Goal: Information Seeking & Learning: Learn about a topic

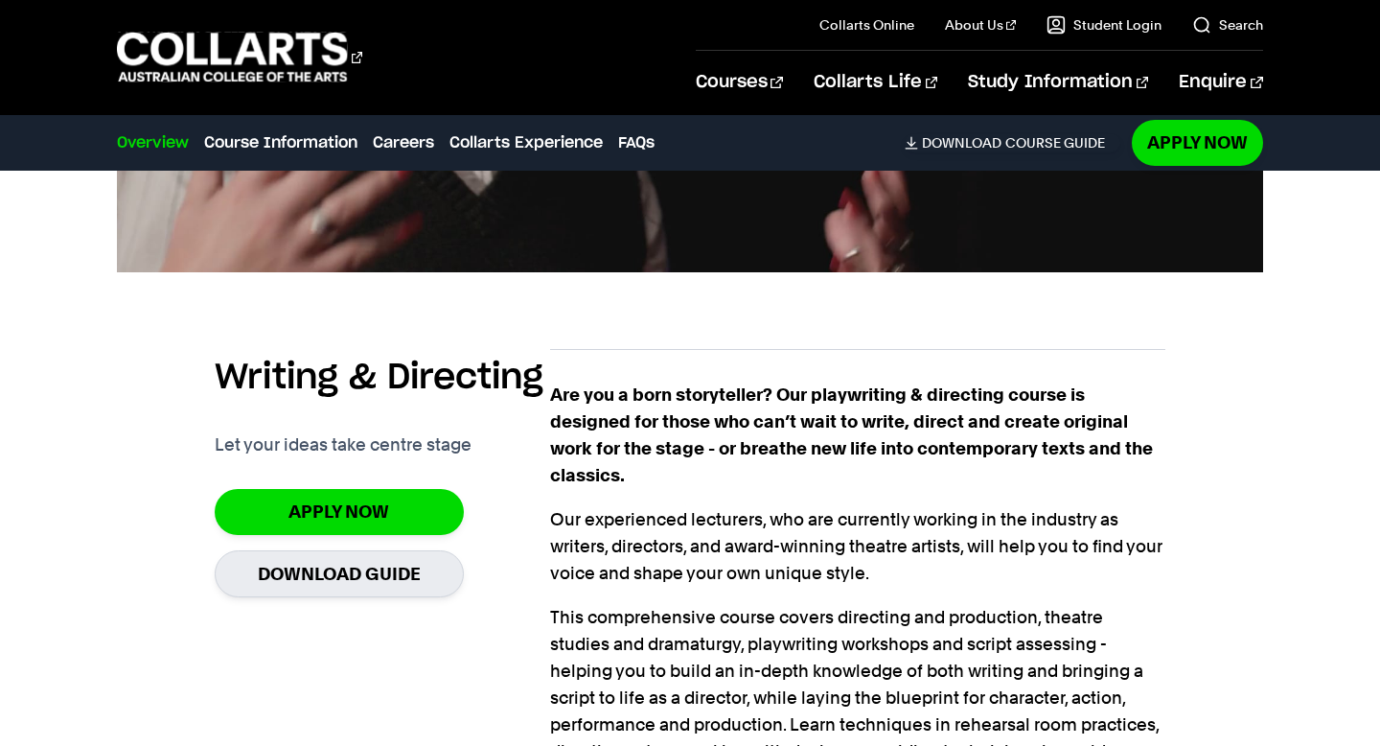
scroll to position [1150, 0]
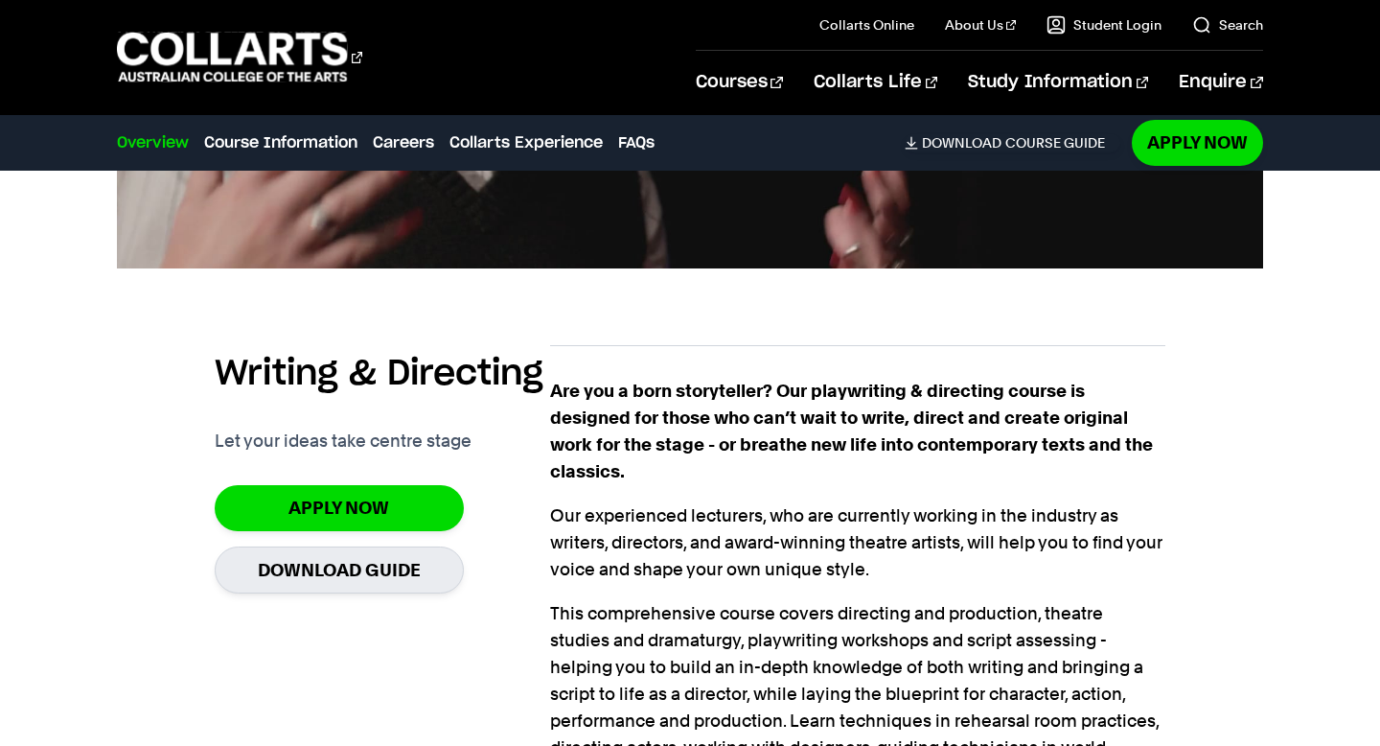
click at [859, 335] on section "Writing & Directing Let your ideas take centre stage Apply Now Download Guide A…" at bounding box center [690, 660] width 951 height 692
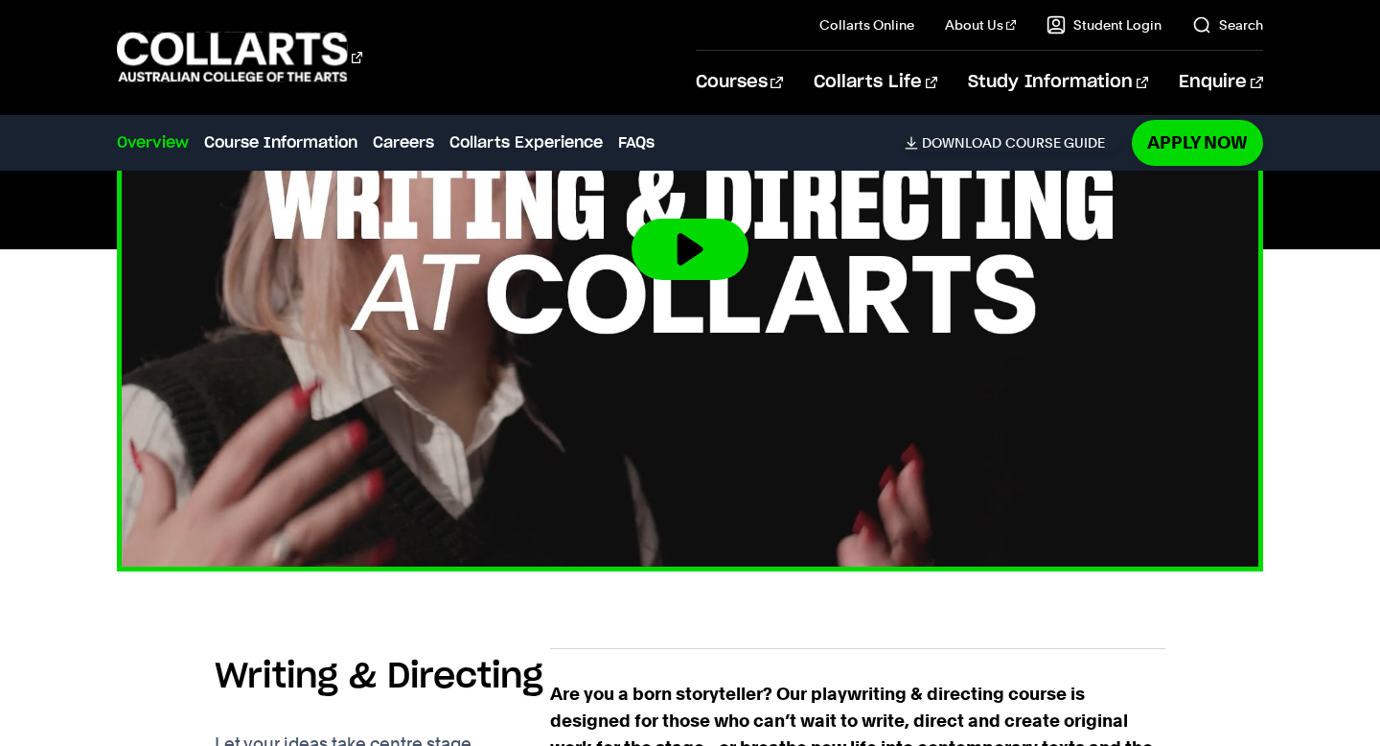
scroll to position [839, 0]
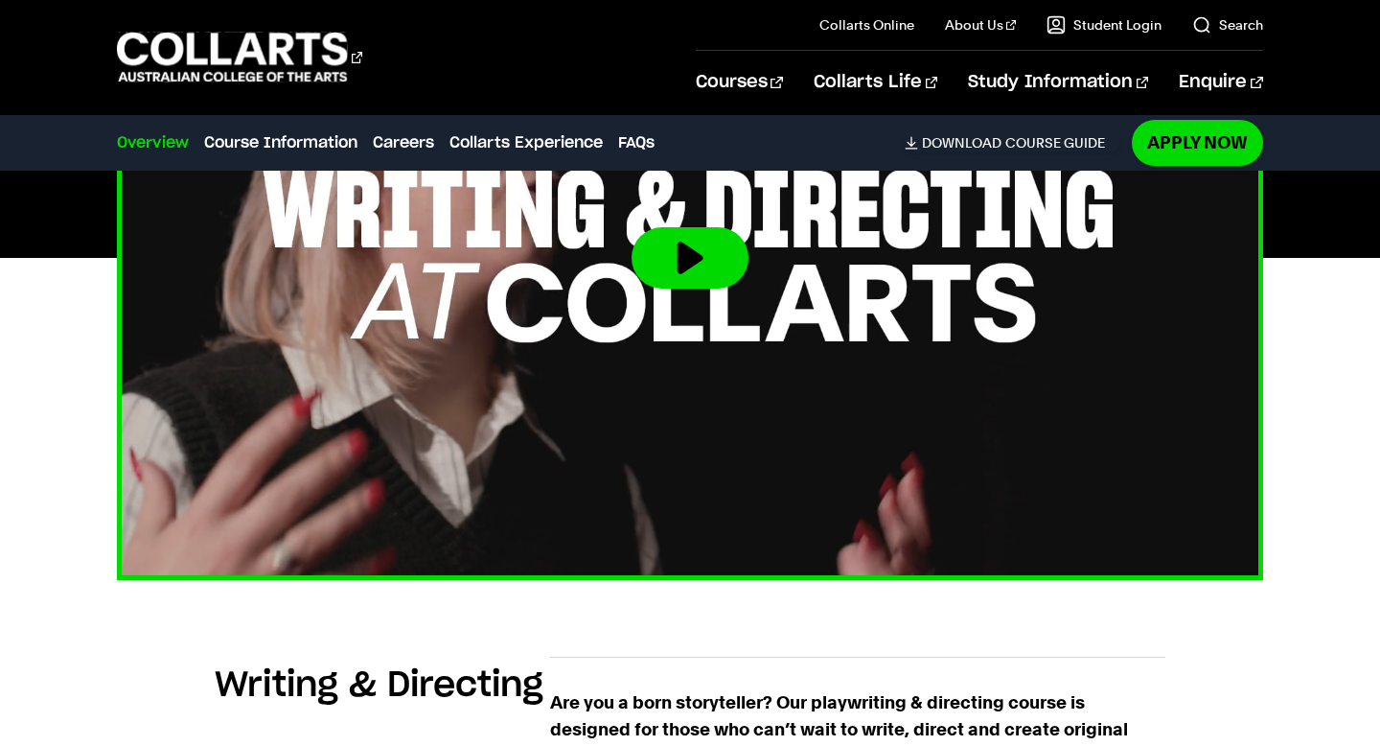
click at [699, 261] on button at bounding box center [690, 257] width 117 height 61
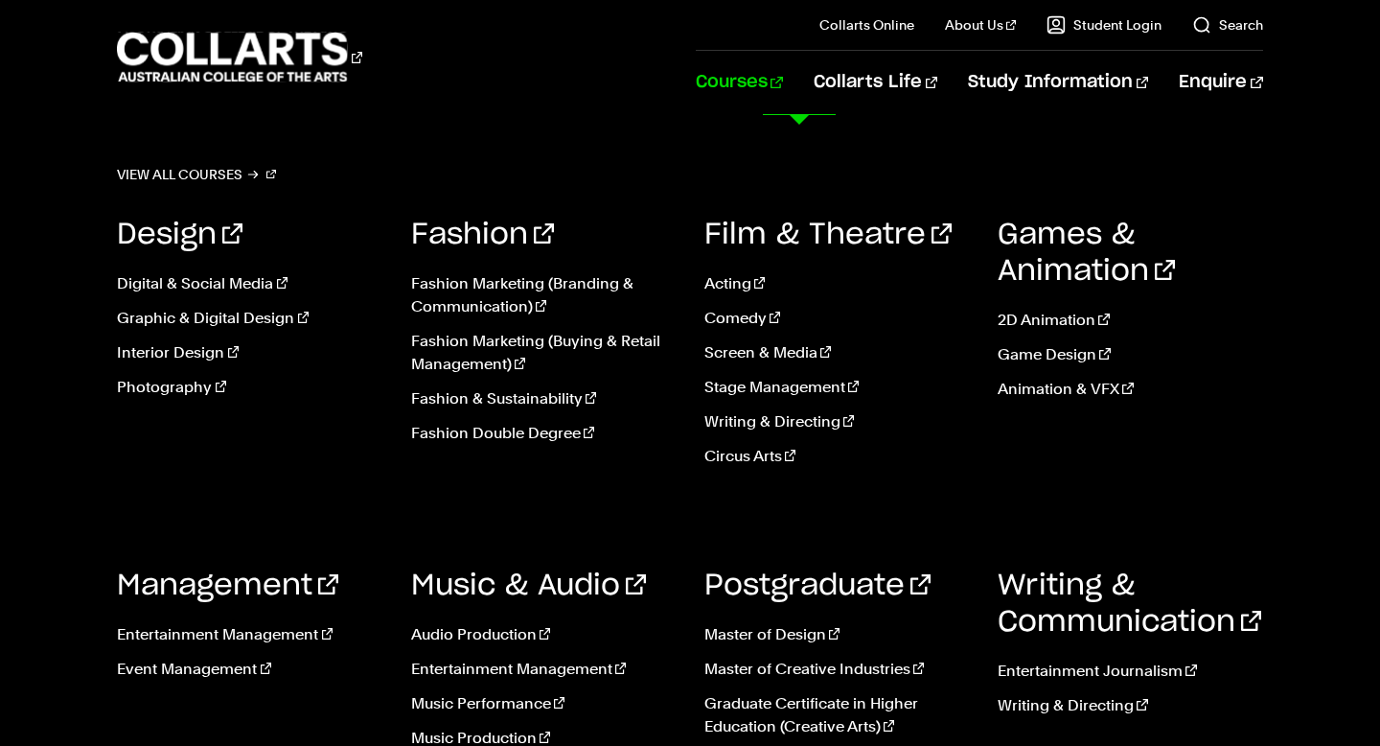
scroll to position [863, 0]
click at [475, 733] on link "Music Production" at bounding box center [543, 738] width 265 height 23
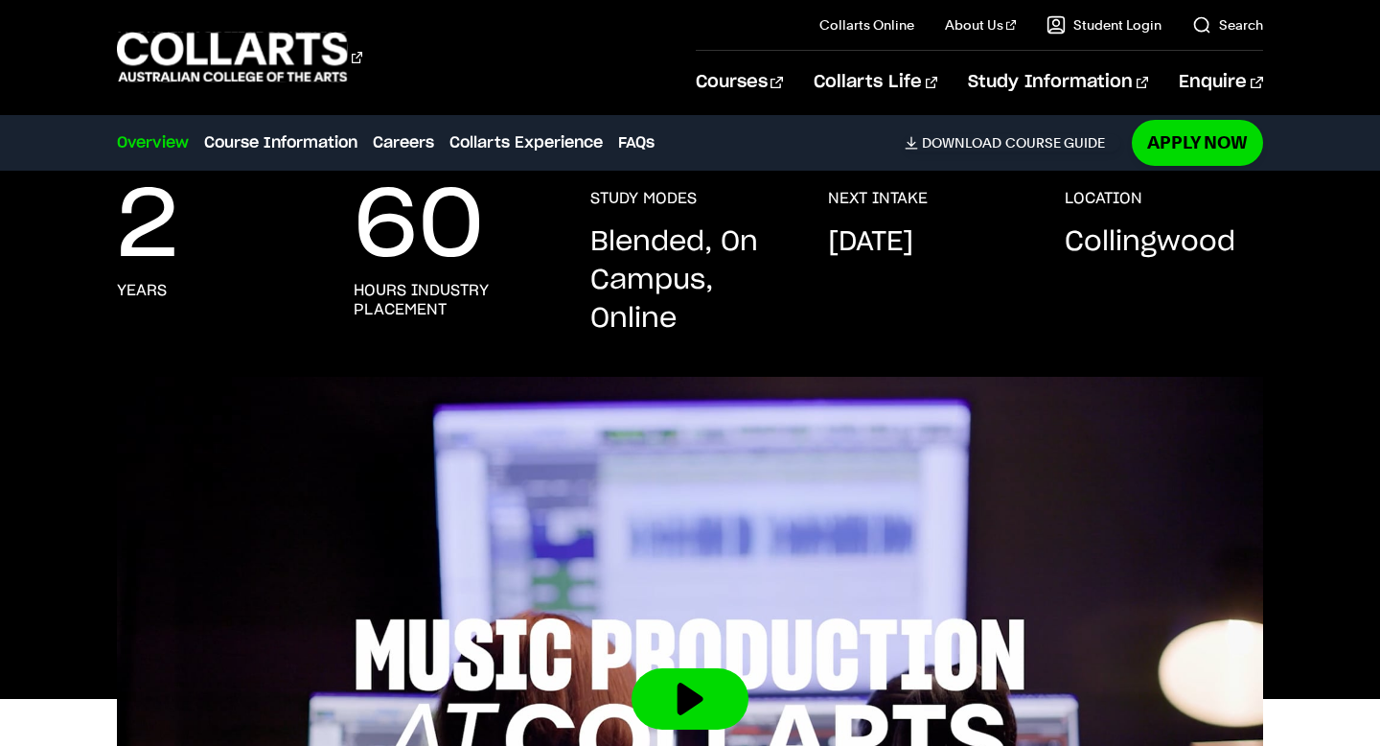
scroll to position [43, 0]
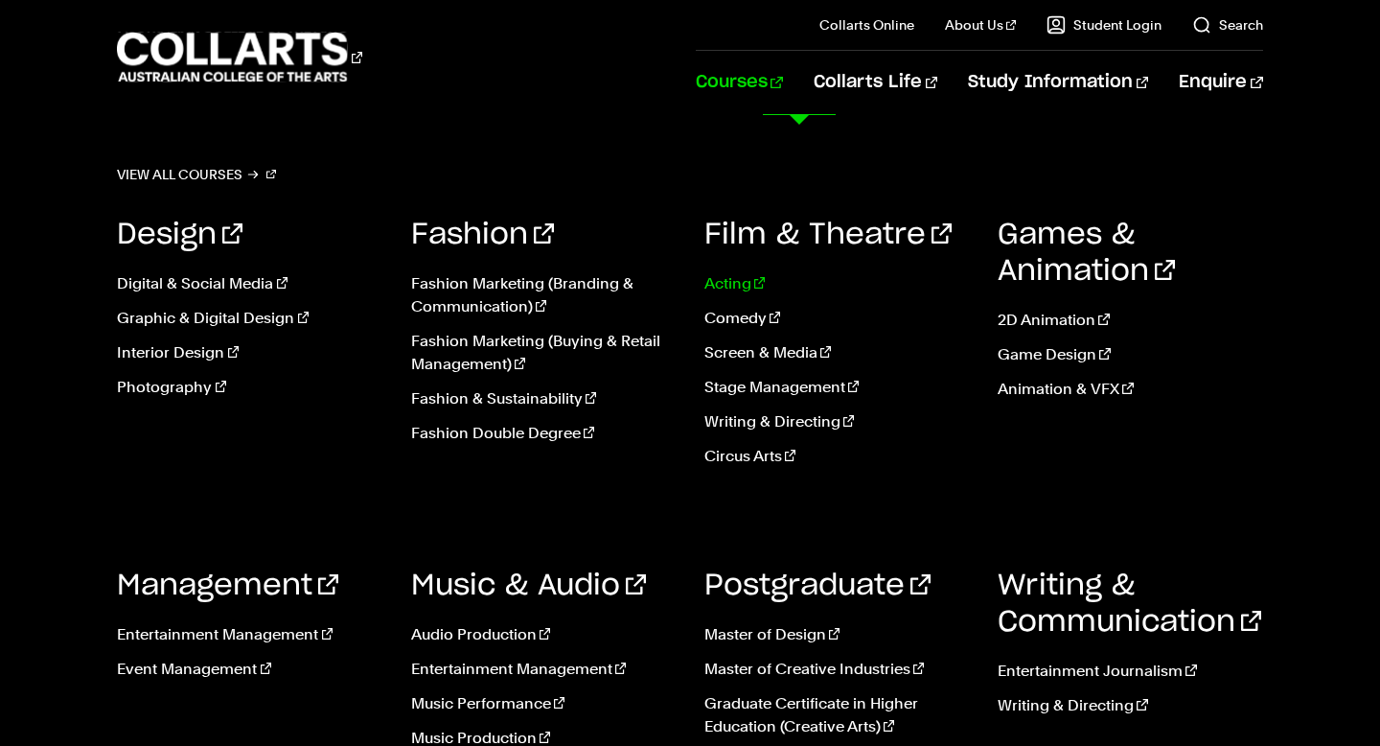
click at [730, 282] on link "Acting" at bounding box center [837, 283] width 265 height 23
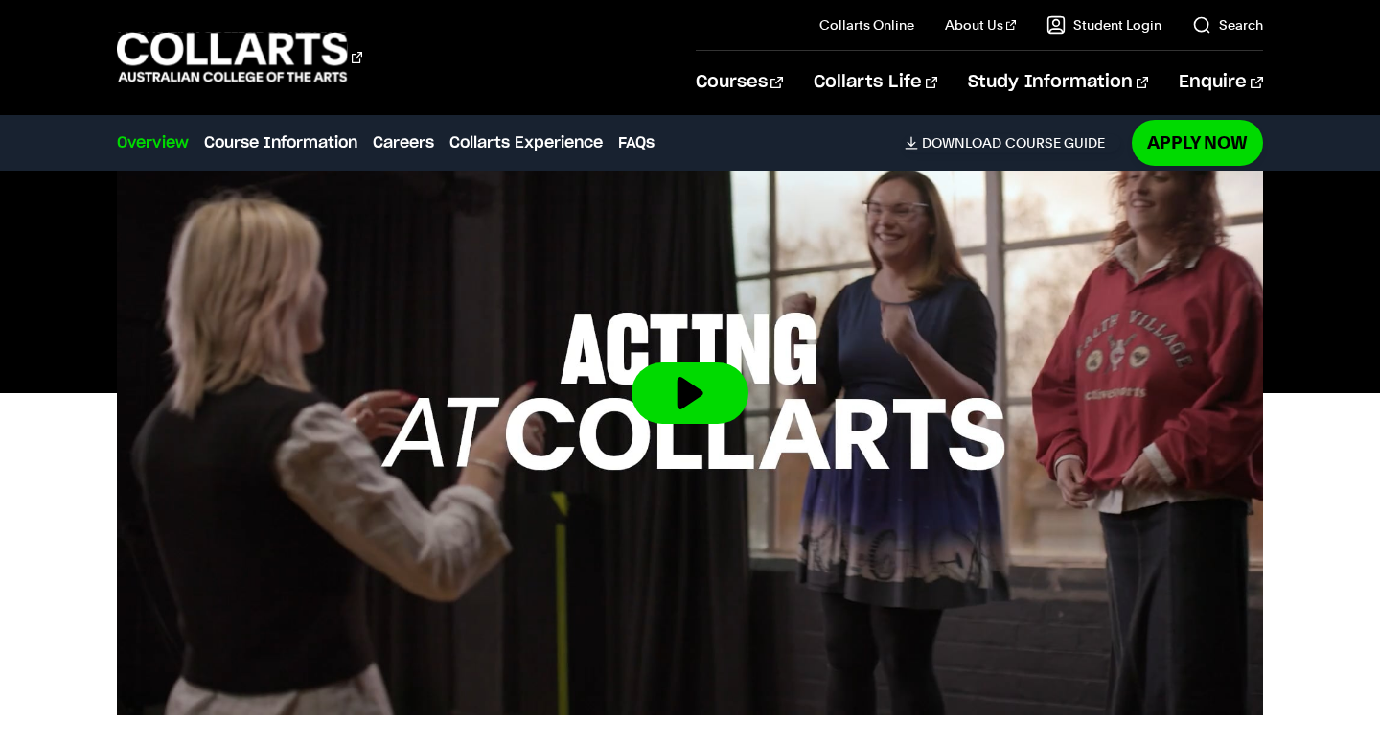
scroll to position [680, 0]
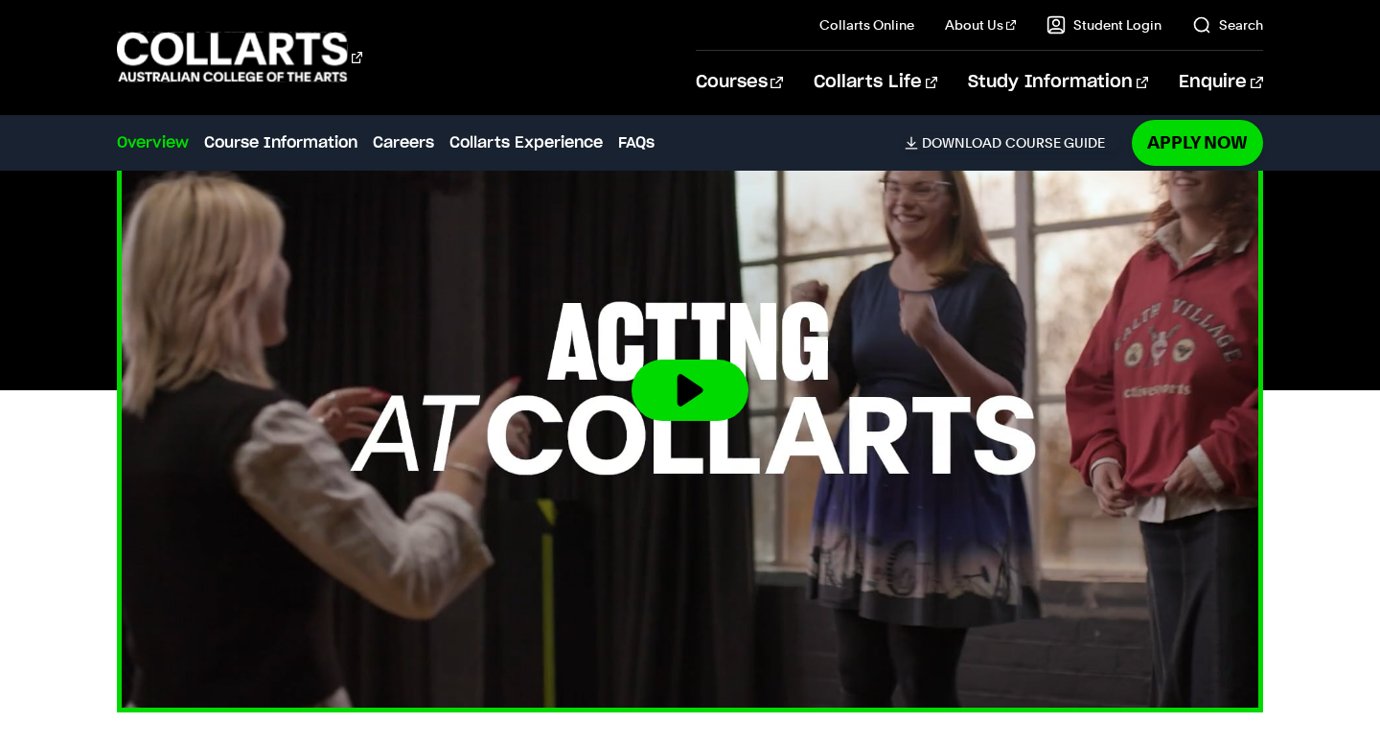
click at [677, 398] on button at bounding box center [690, 389] width 117 height 61
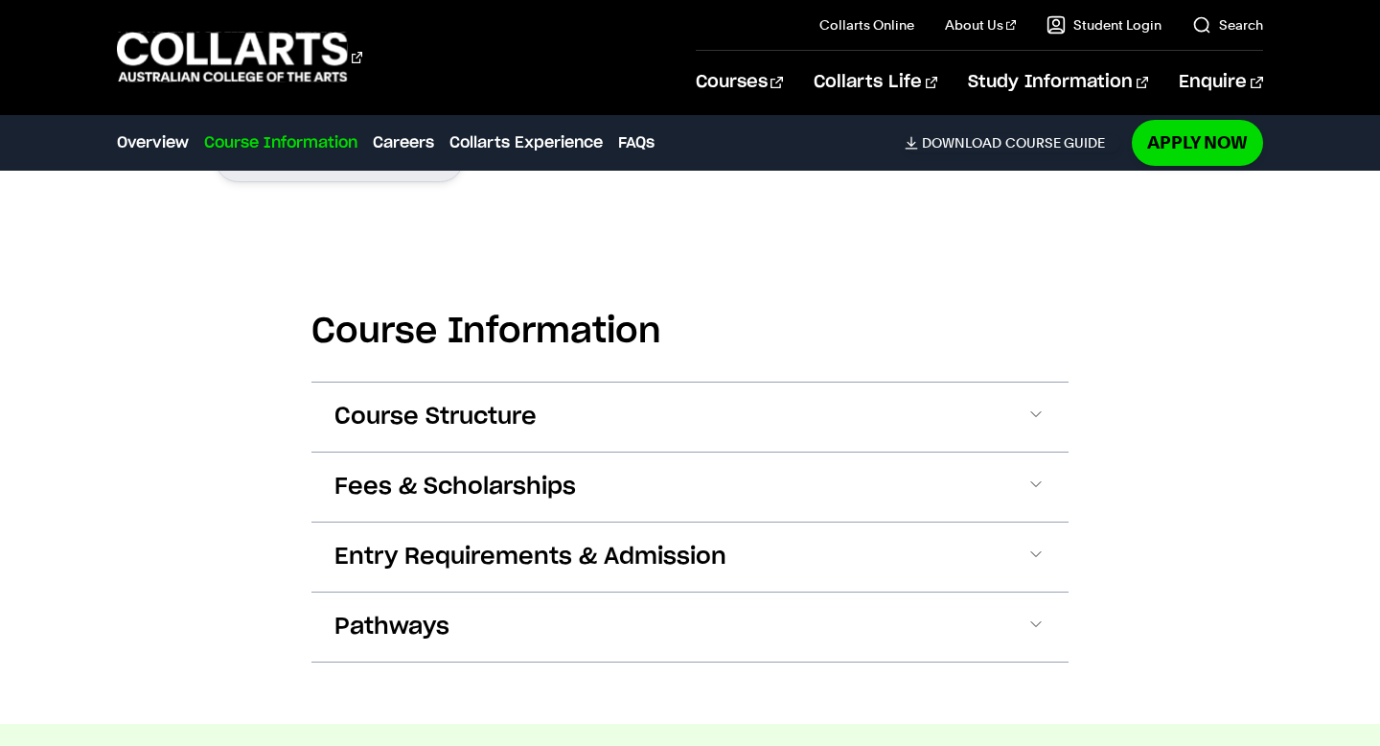
scroll to position [1702, 0]
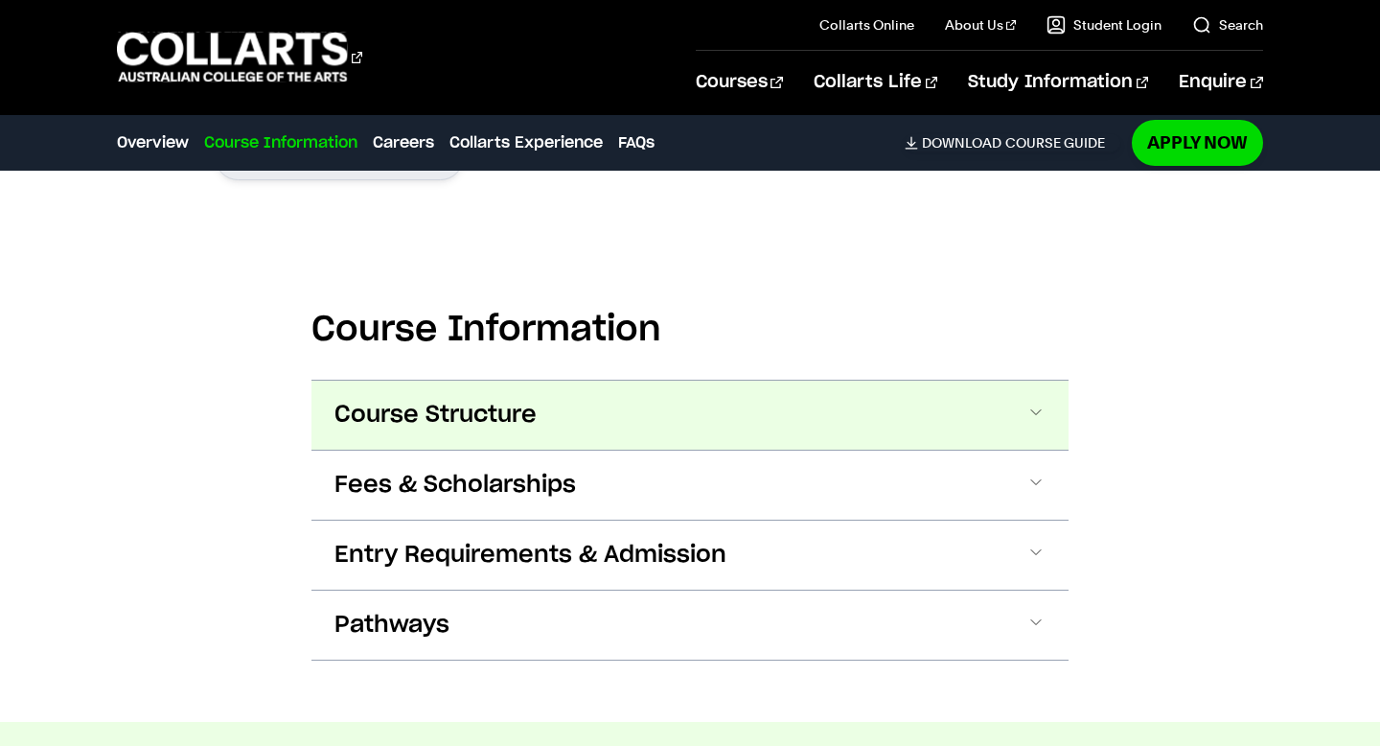
click at [529, 383] on button "Course Structure" at bounding box center [690, 415] width 757 height 69
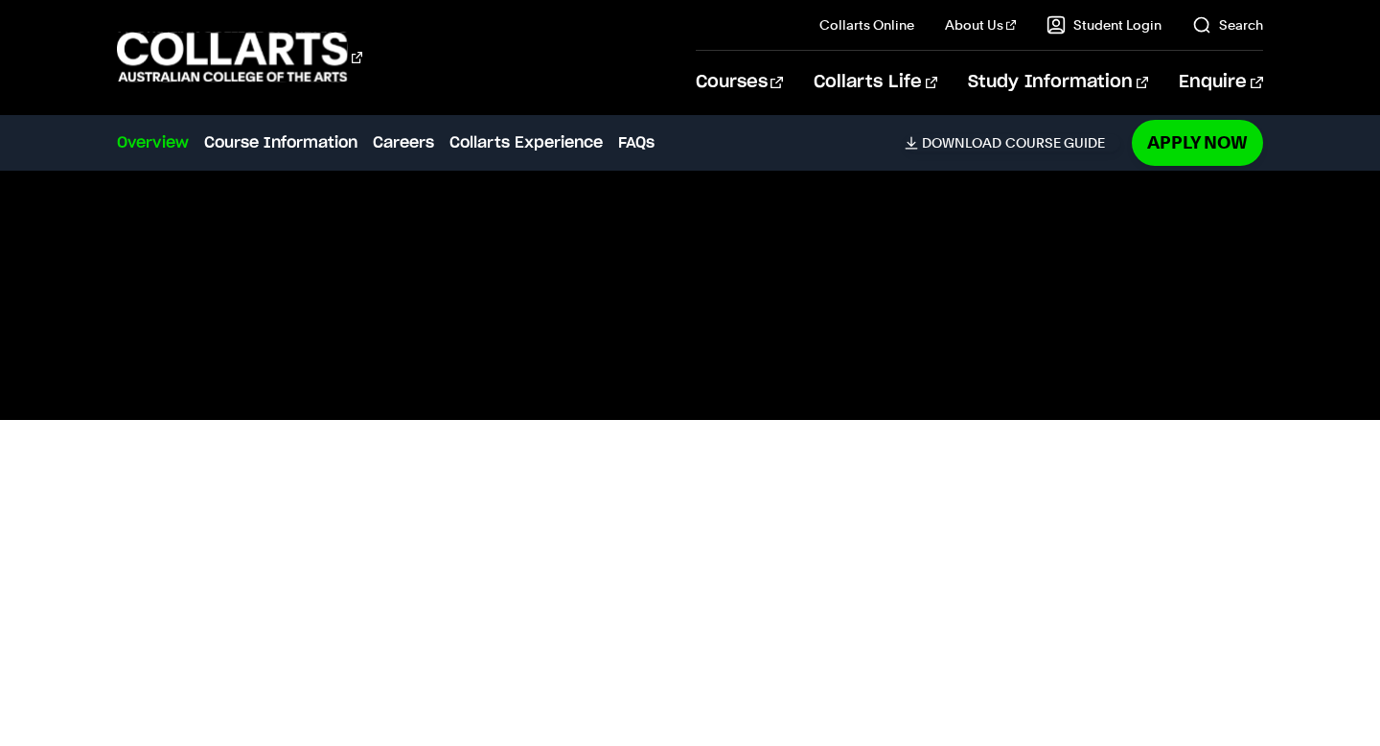
scroll to position [655, 0]
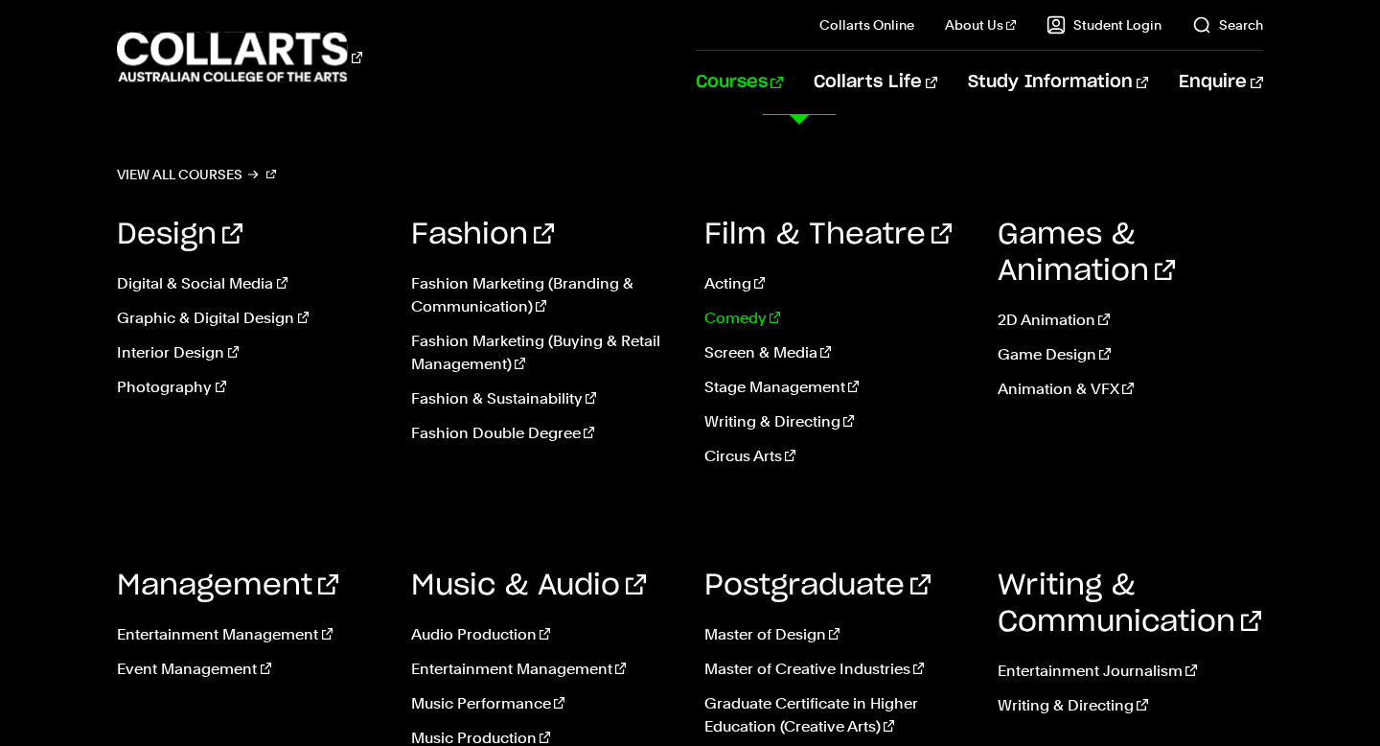
click at [732, 321] on link "Comedy" at bounding box center [837, 318] width 265 height 23
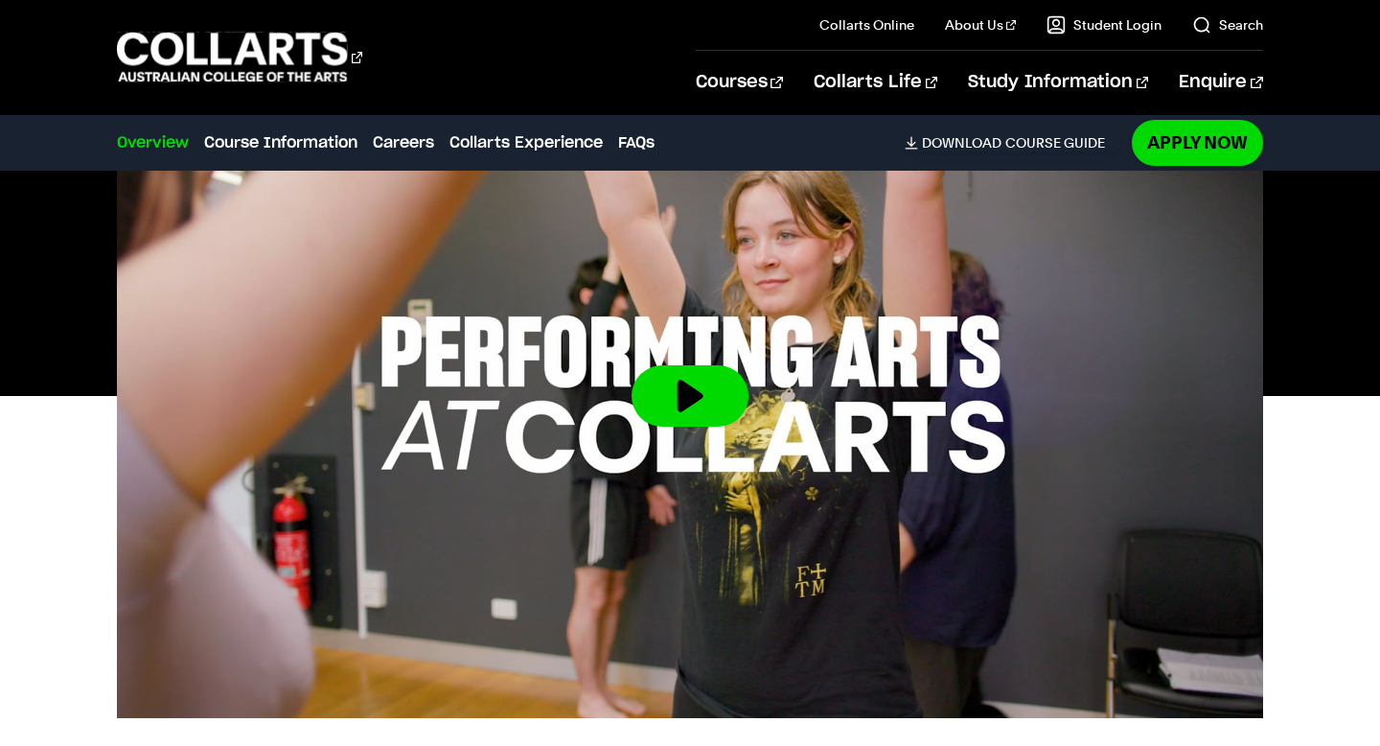
scroll to position [684, 0]
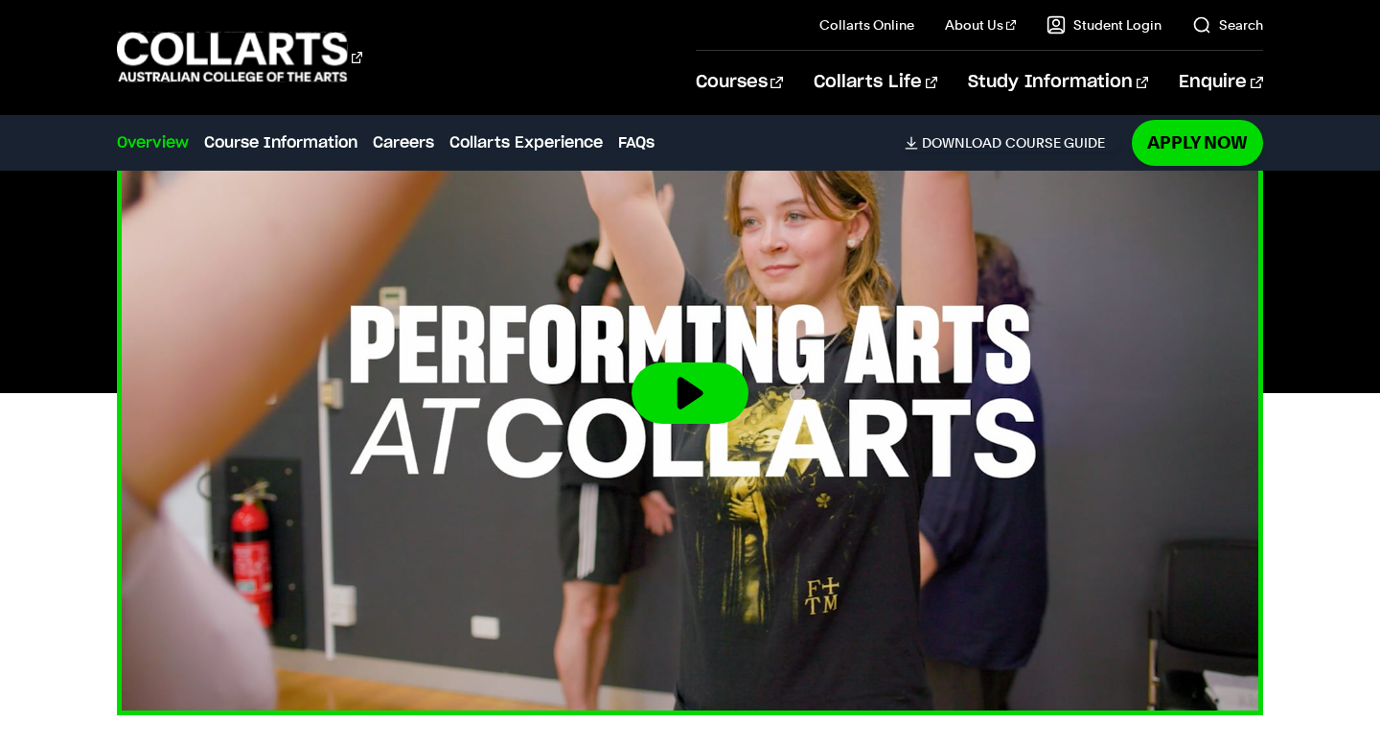
click at [693, 383] on button at bounding box center [690, 392] width 117 height 61
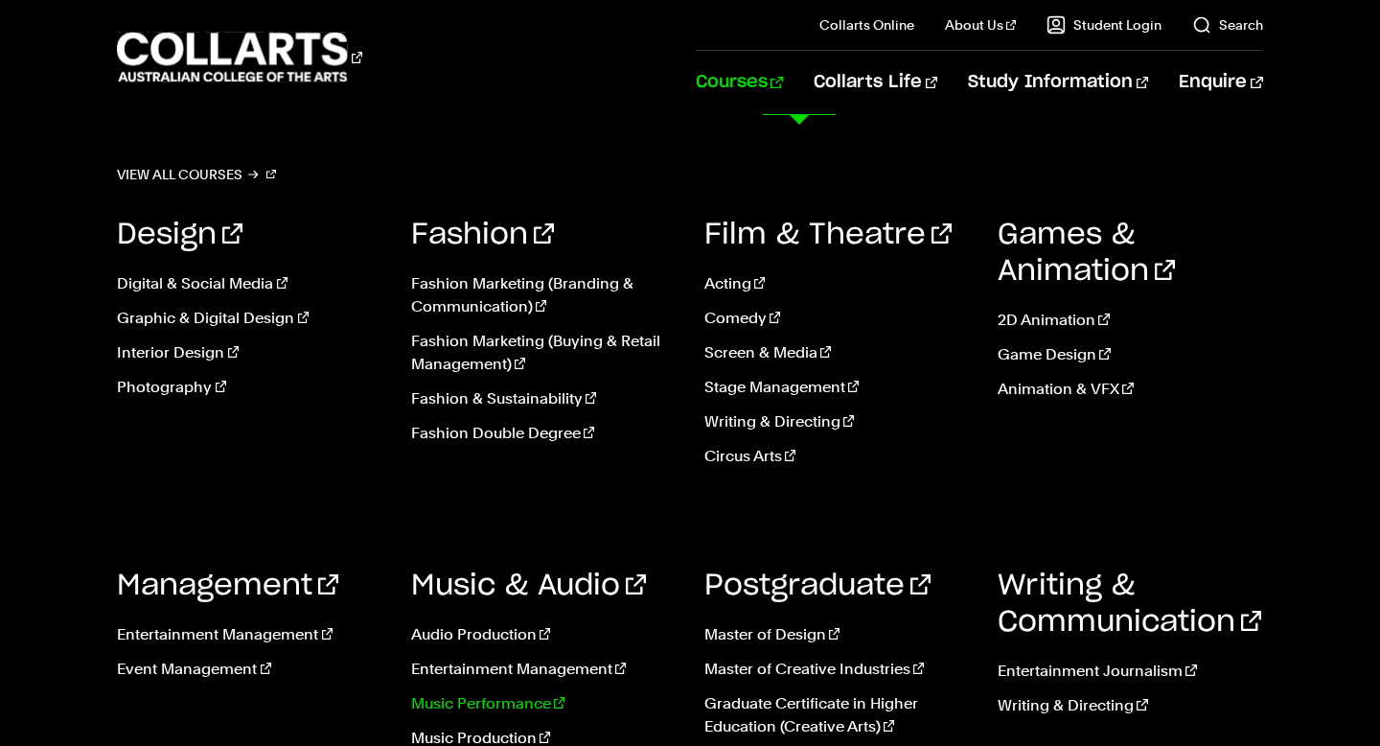
scroll to position [1256, 0]
click at [471, 697] on link "Music Performance" at bounding box center [543, 703] width 265 height 23
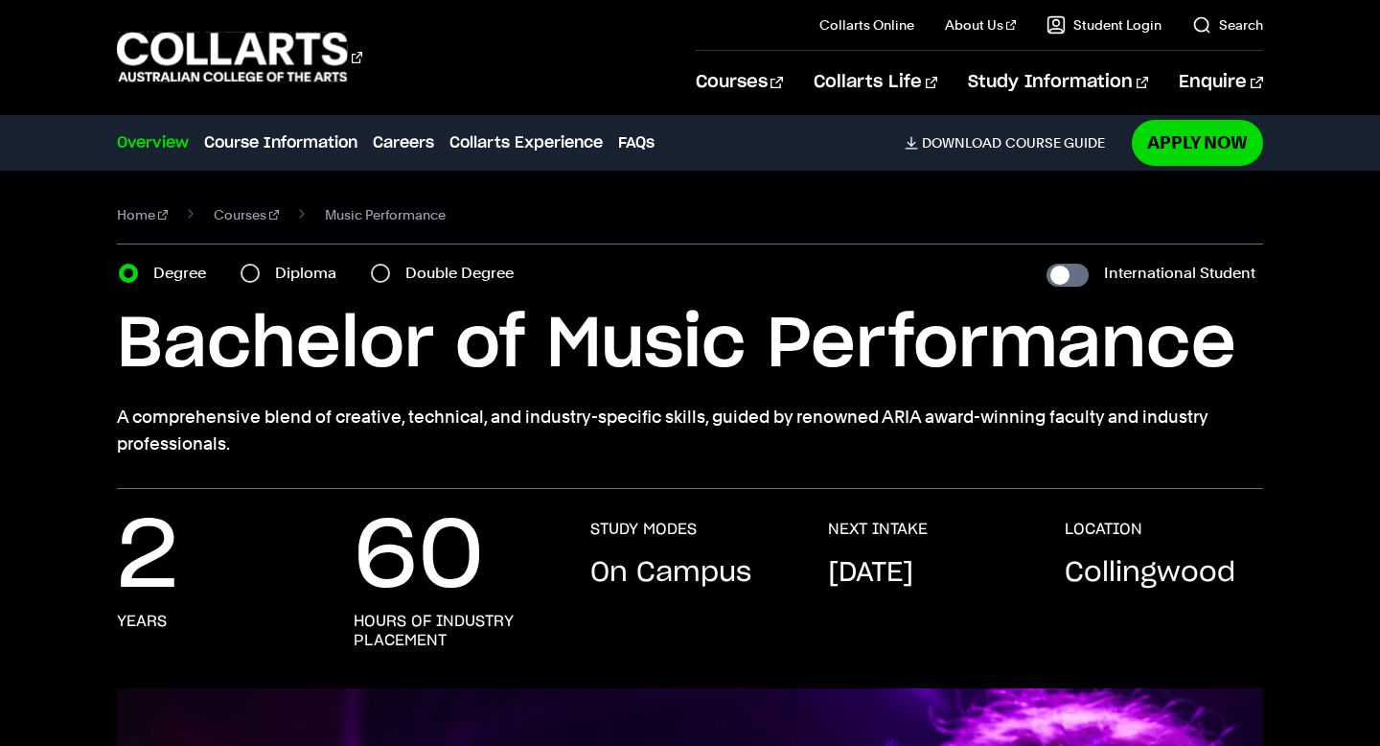
scroll to position [418, 0]
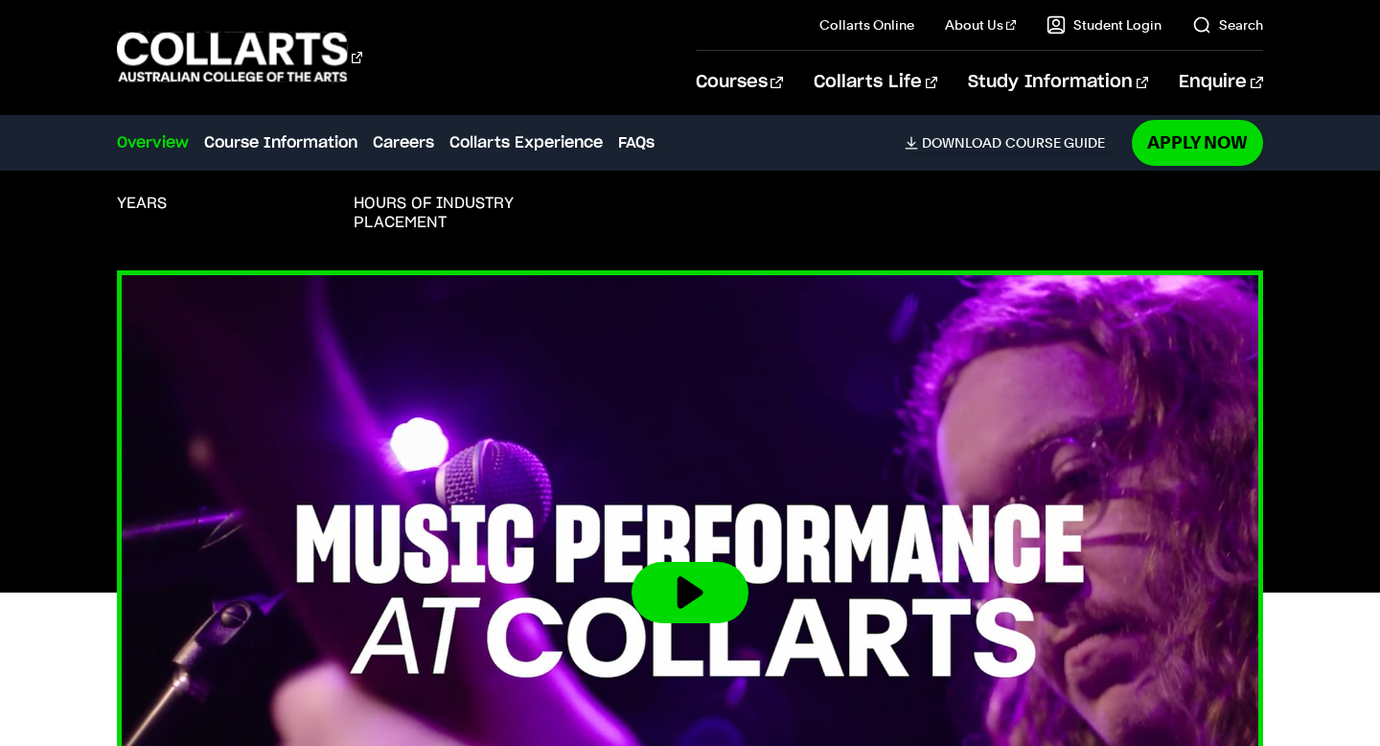
click at [620, 564] on img at bounding box center [690, 592] width 1261 height 709
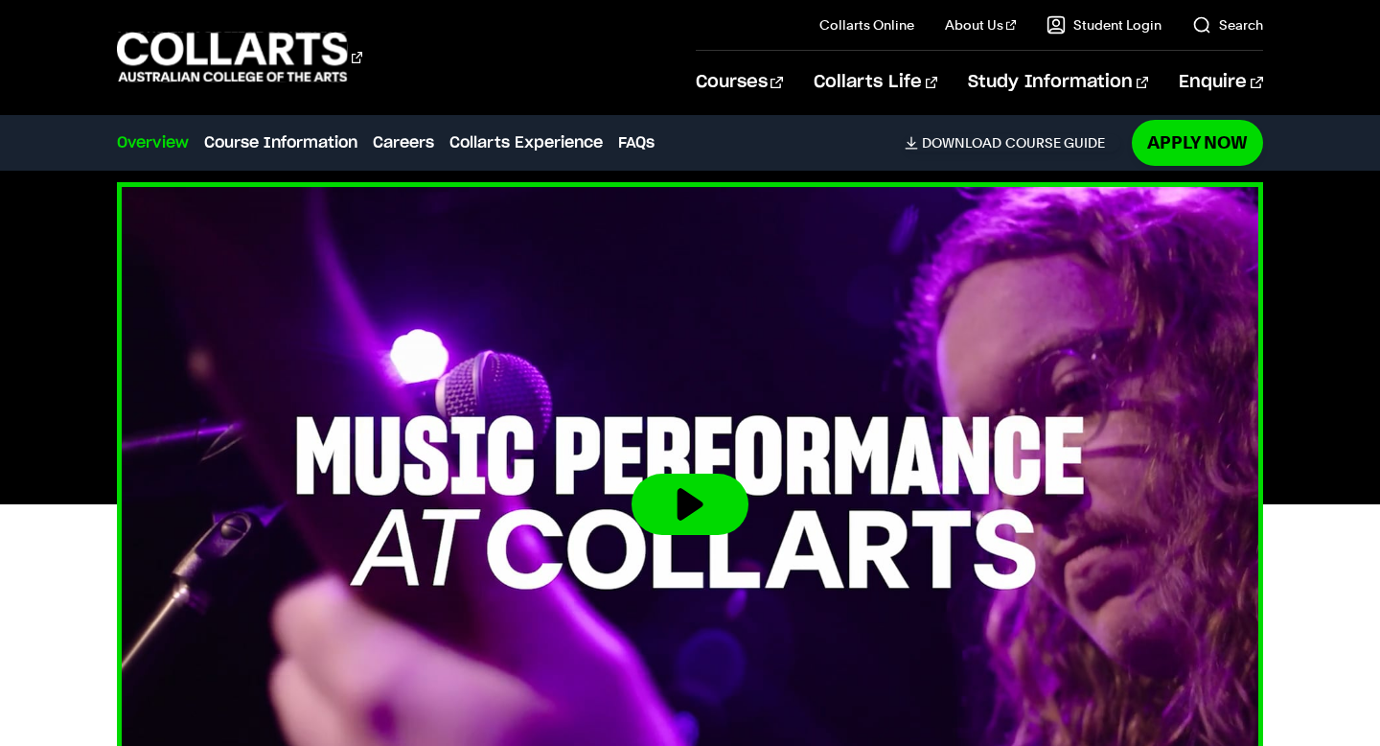
scroll to position [517, 0]
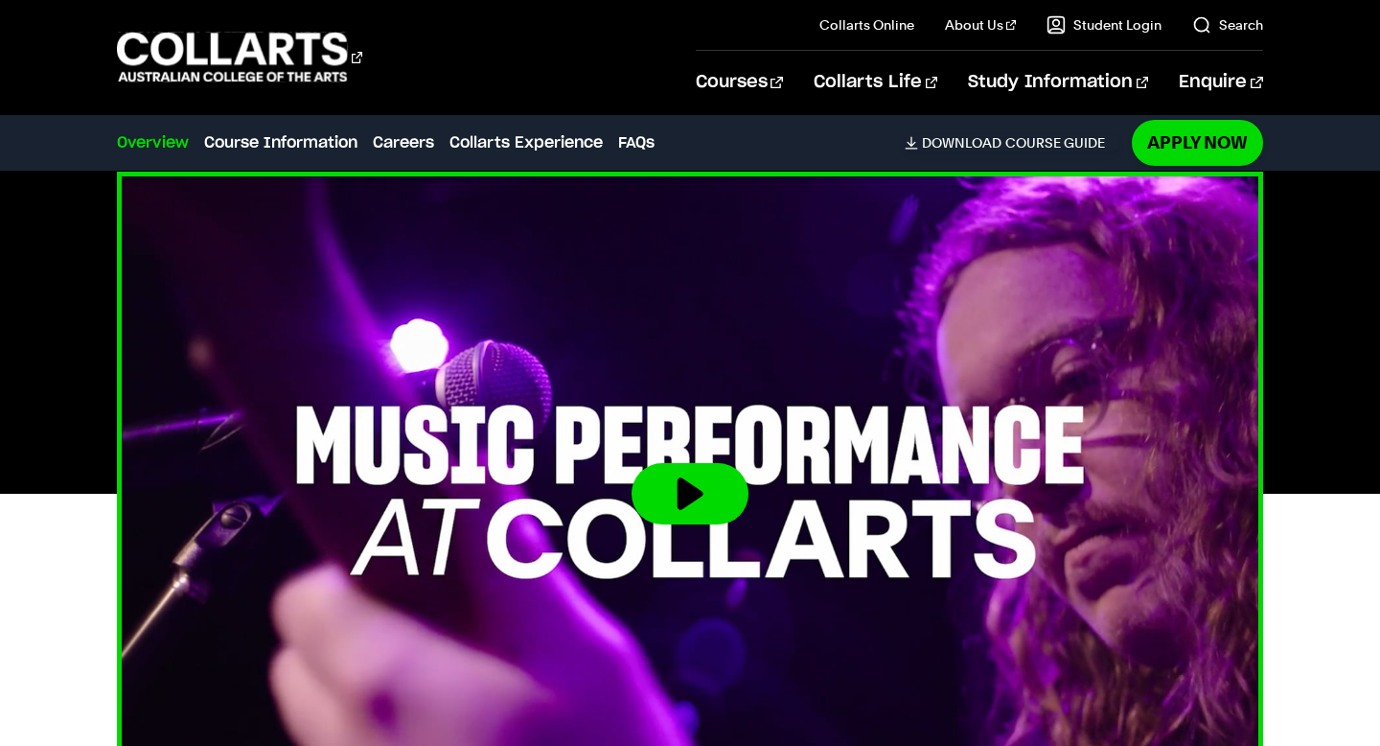
click at [665, 505] on button at bounding box center [690, 493] width 117 height 61
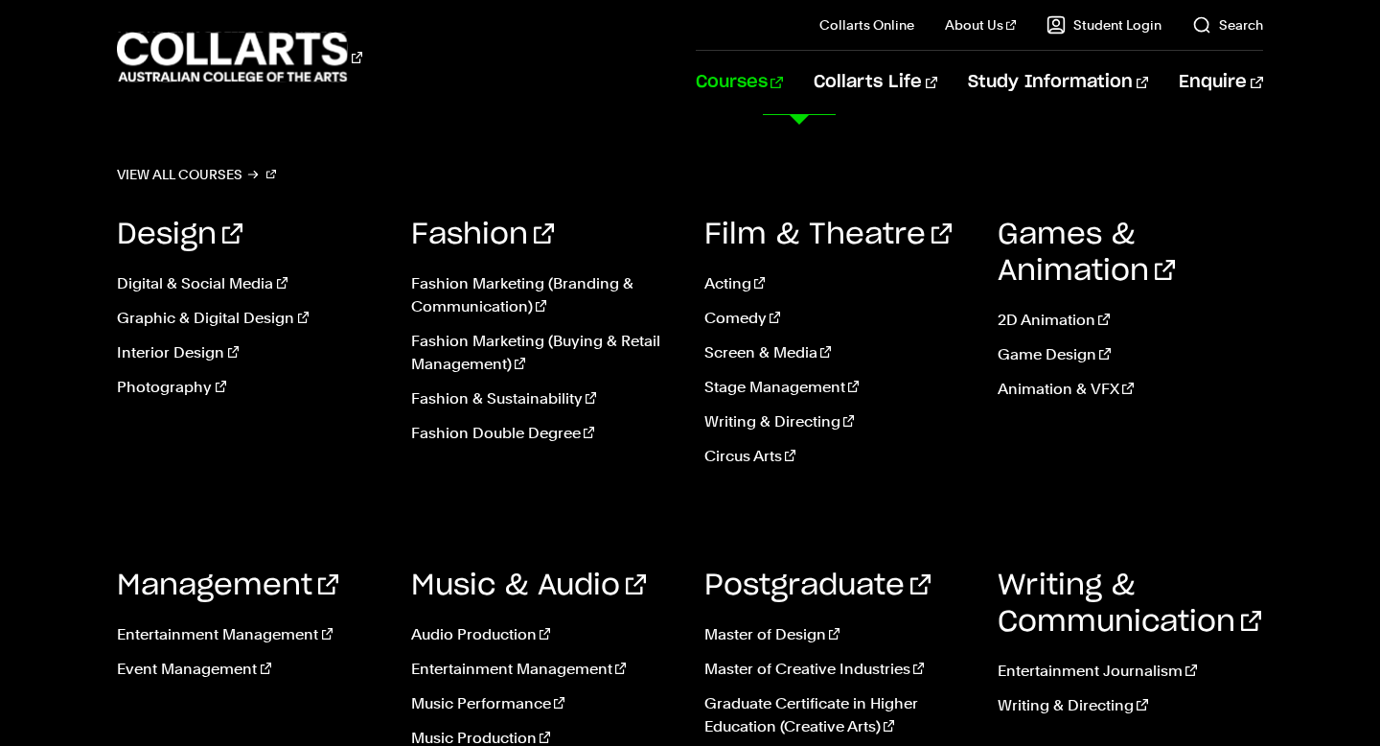
scroll to position [1035, 0]
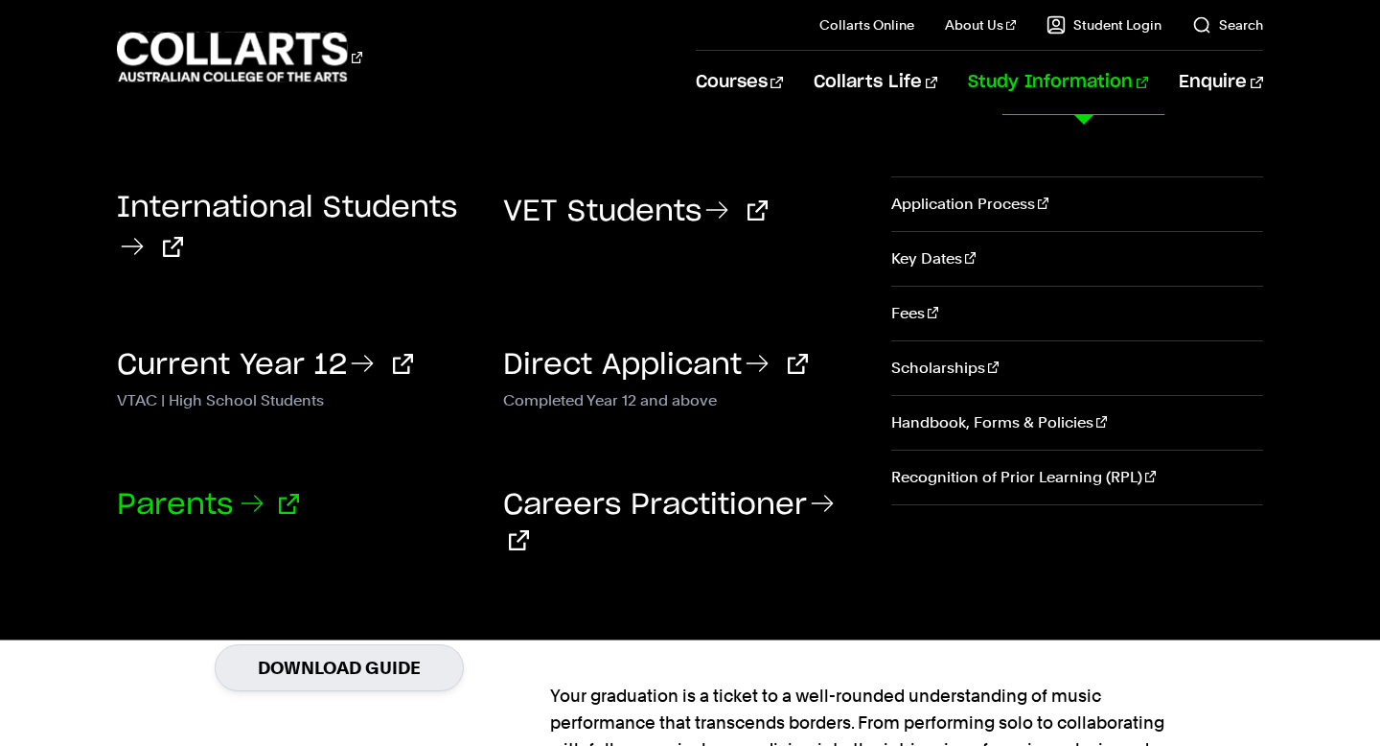
click at [255, 505] on icon at bounding box center [252, 503] width 31 height 31
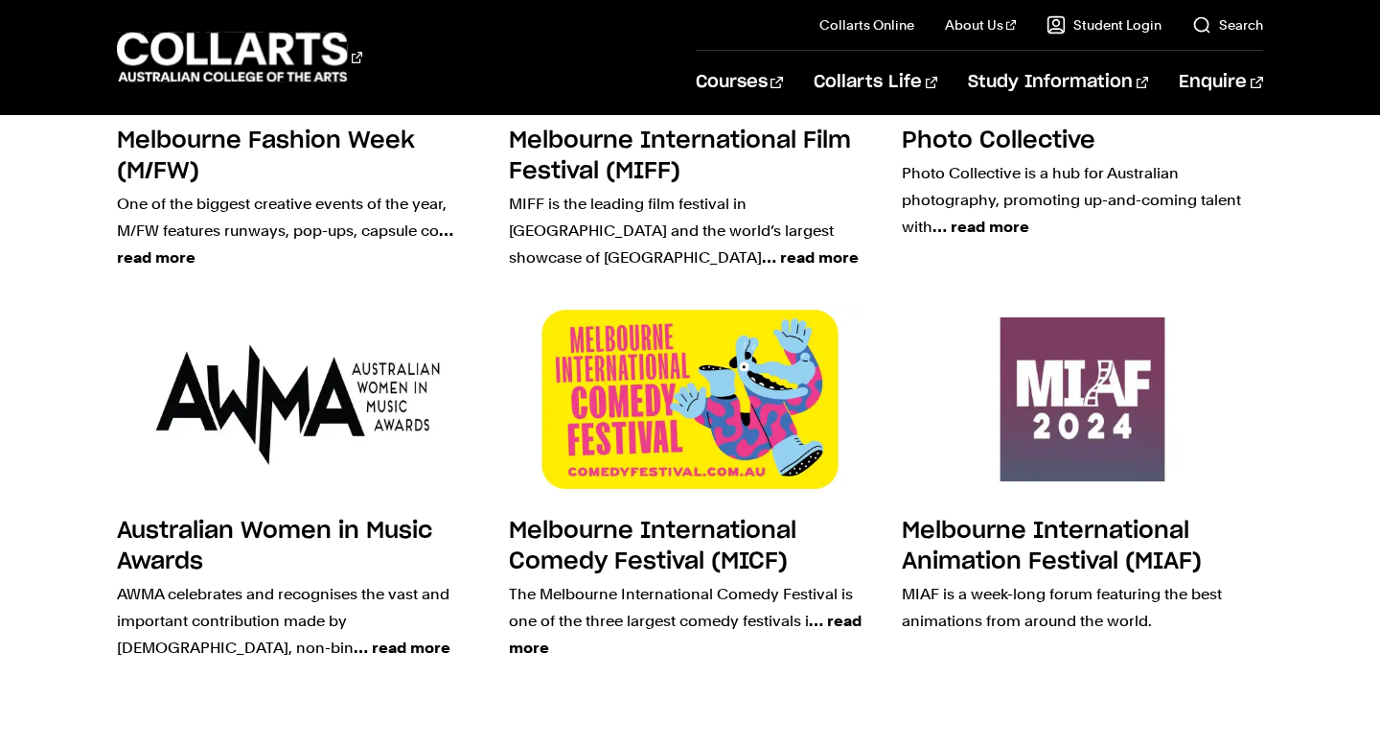
scroll to position [4925, 0]
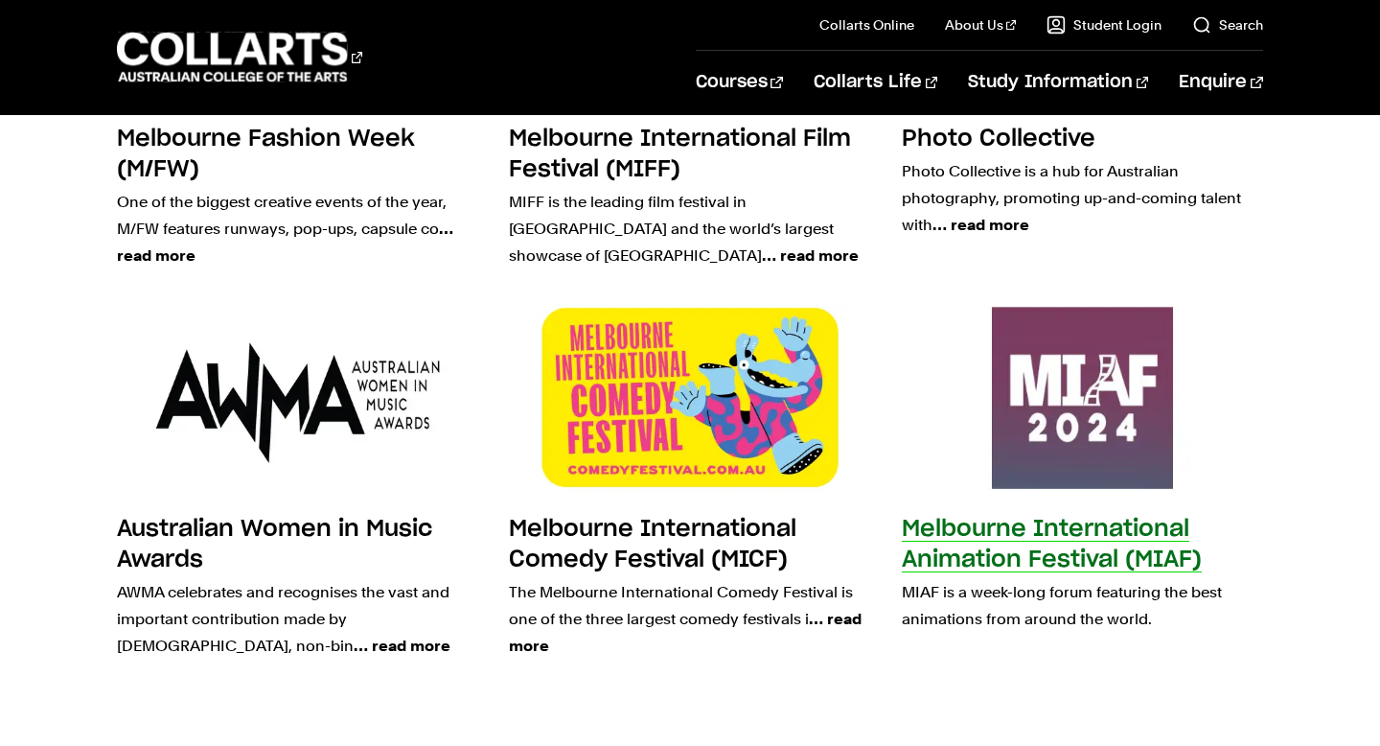
click at [1013, 333] on img at bounding box center [1083, 397] width 398 height 206
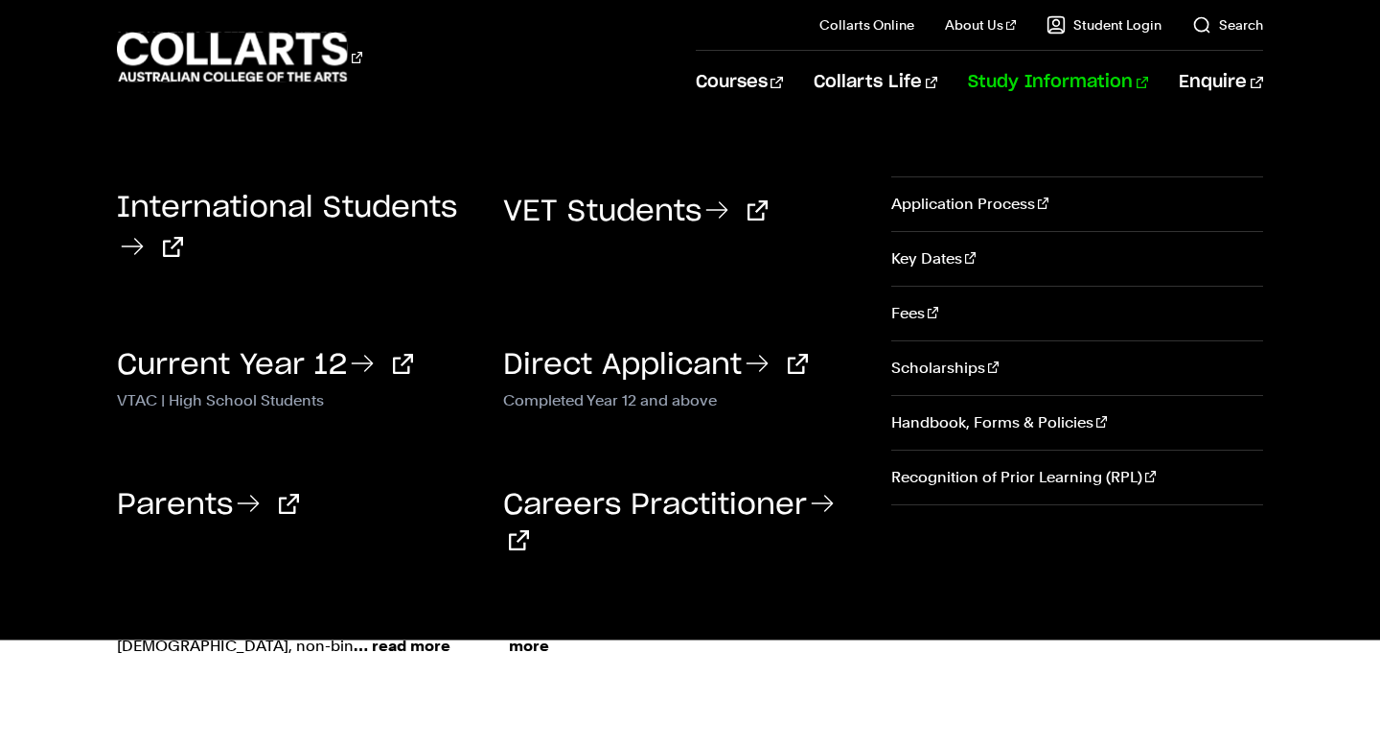
scroll to position [4932, 0]
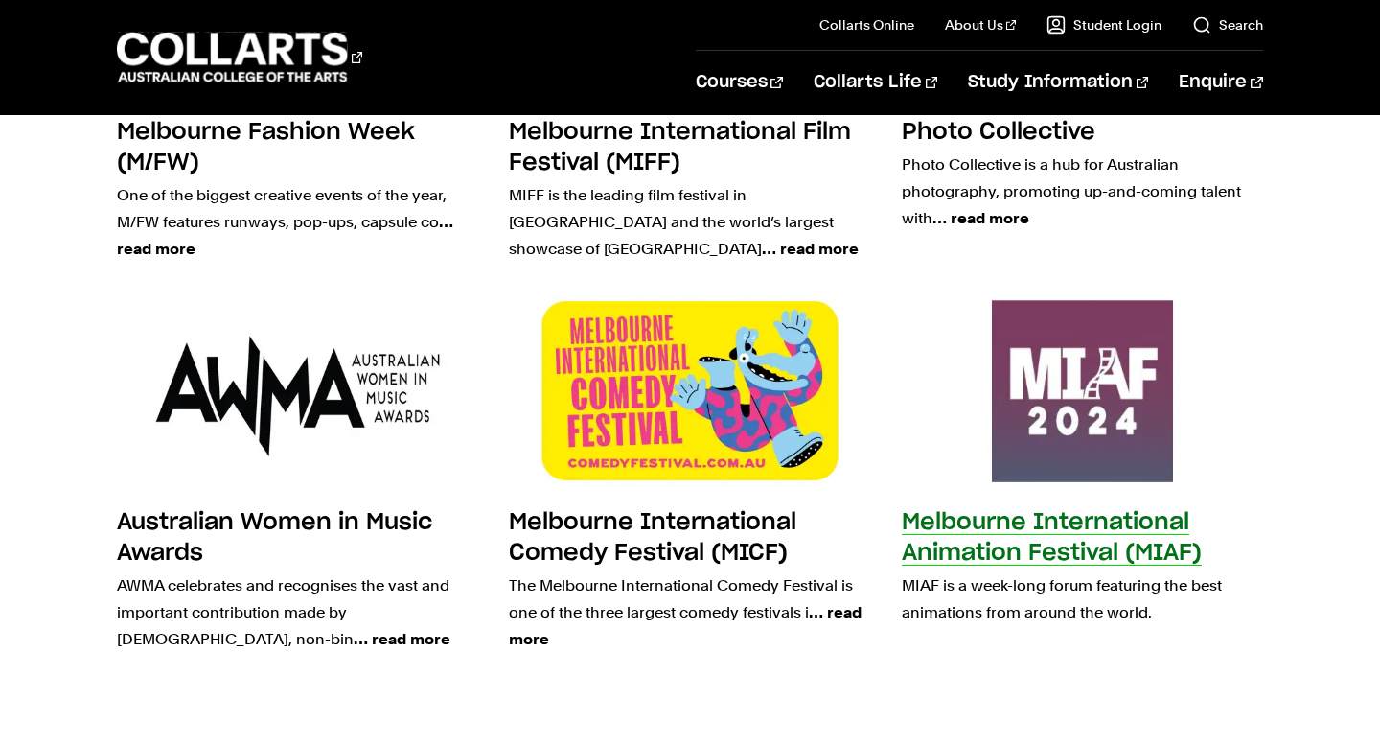
click at [1077, 335] on img at bounding box center [1083, 391] width 398 height 206
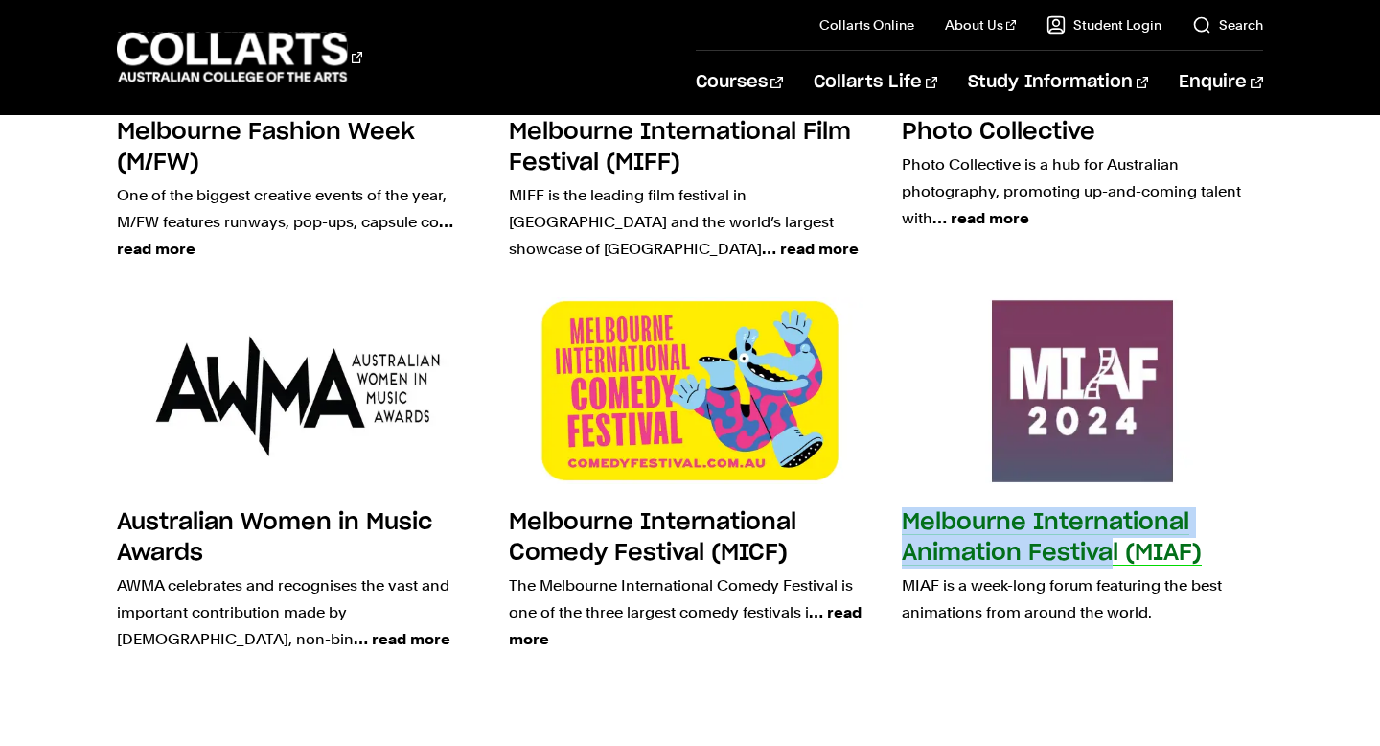
drag, startPoint x: 904, startPoint y: 451, endPoint x: 1114, endPoint y: 496, distance: 214.7
click at [1114, 507] on div "Melbourne International Animation Festival (MIAF) MIAF is a week-long forum fea…" at bounding box center [1082, 582] width 361 height 150
copy div "Melbourne International Animation Festival (MIAF)"
